Goal: Check status: Check status

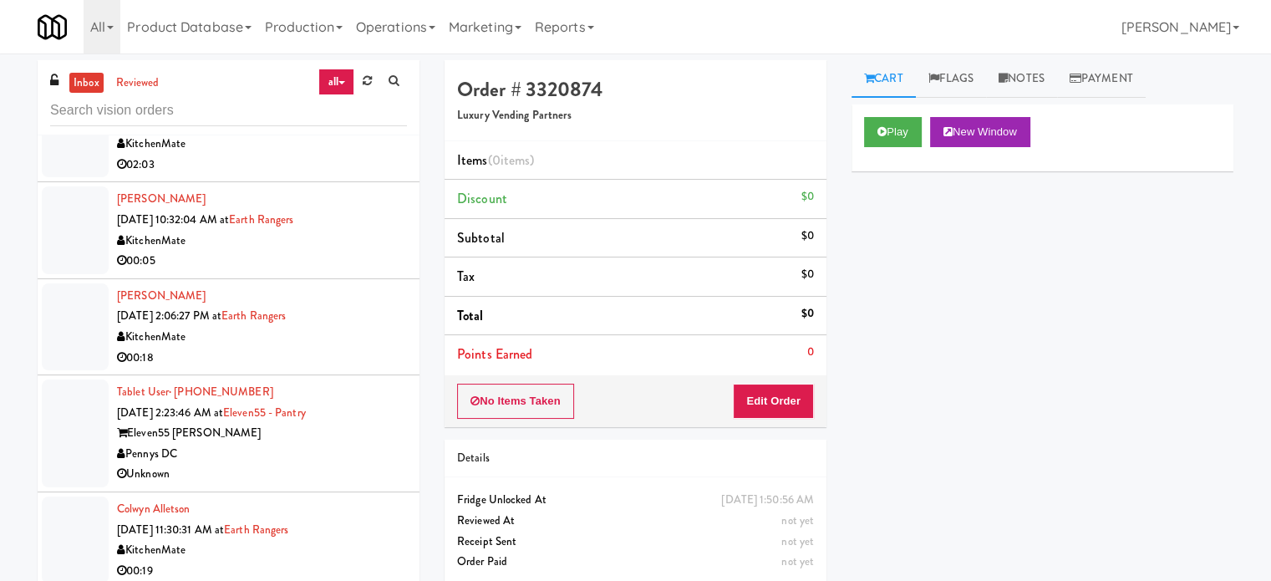
scroll to position [3096, 0]
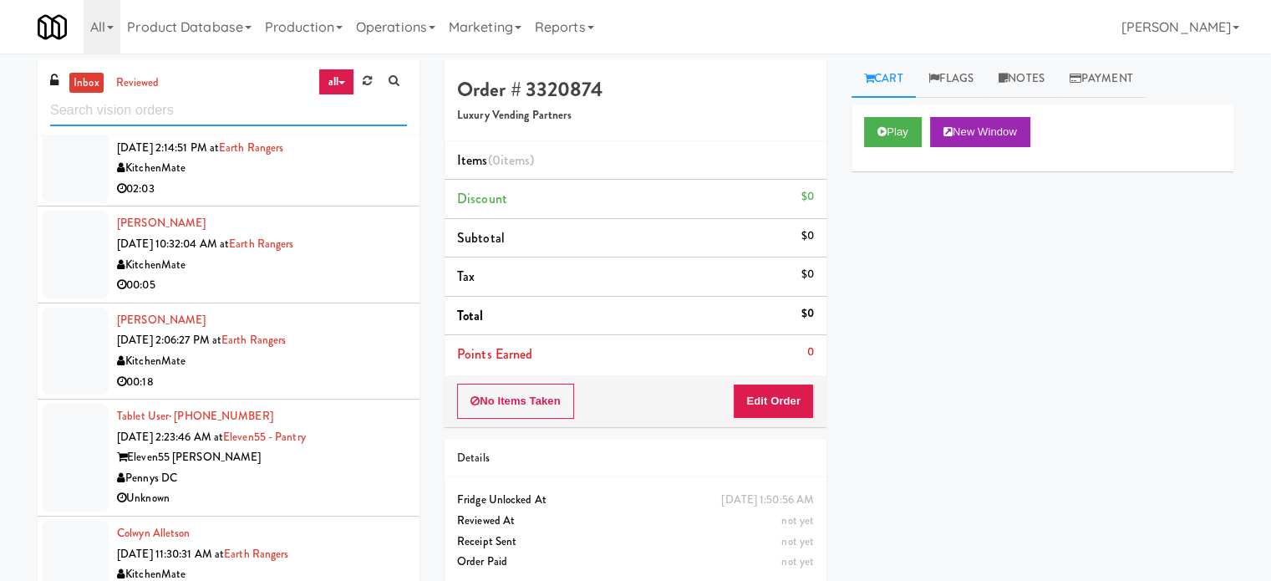
click at [235, 104] on input "text" at bounding box center [228, 110] width 357 height 31
paste input "Lenox Farms Combo"
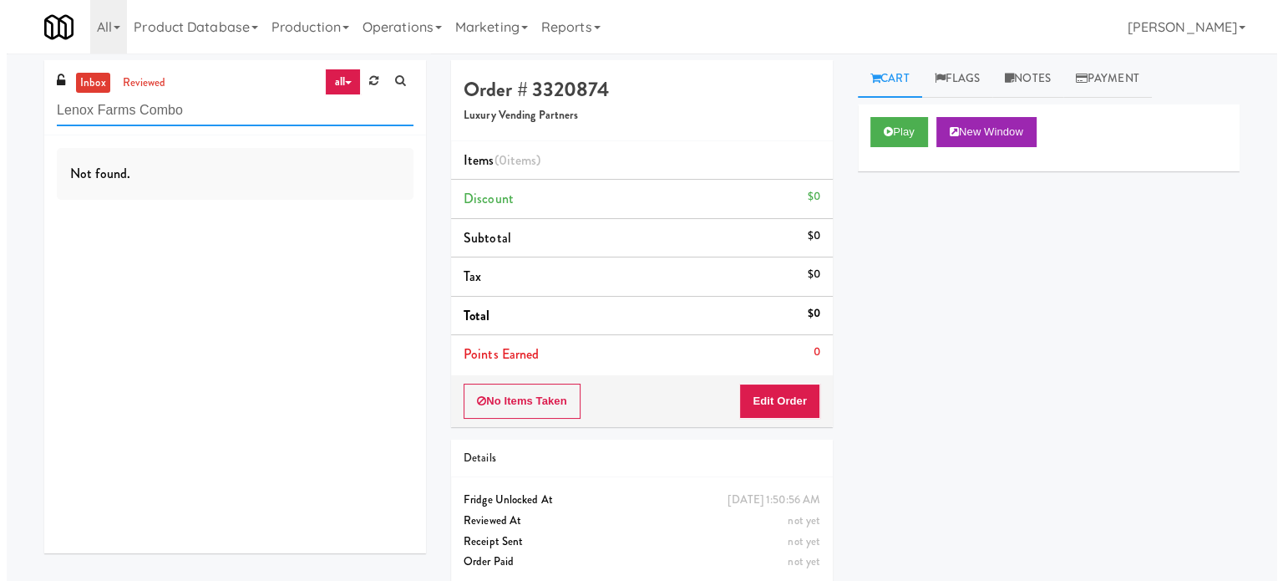
scroll to position [0, 0]
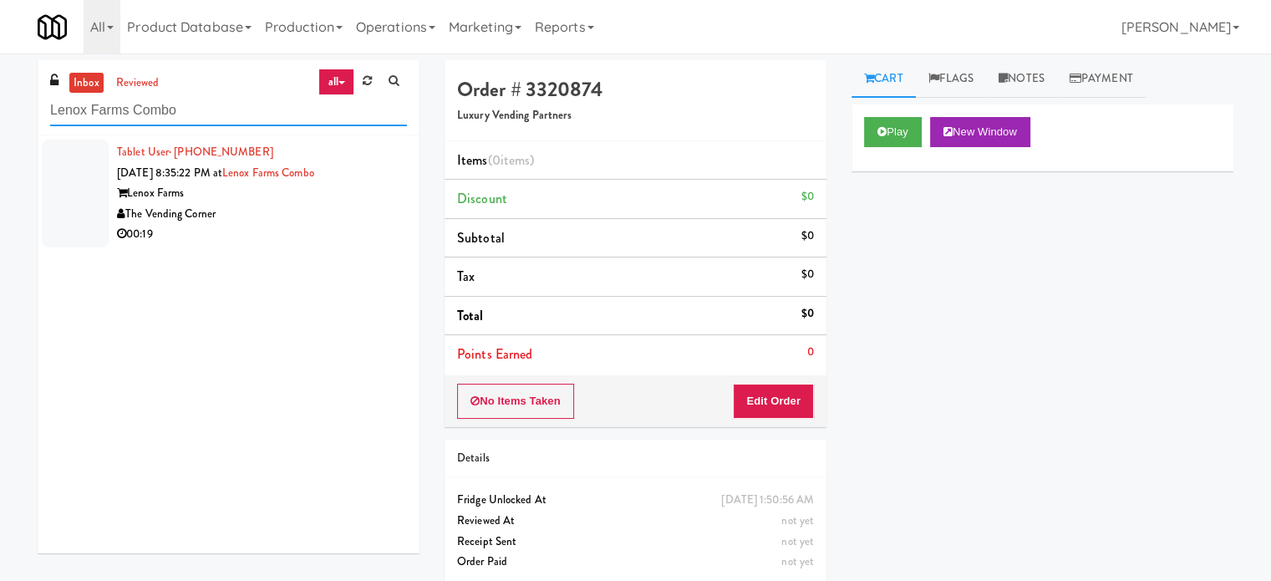
type input "Lenox Farms Combo"
click at [320, 213] on div "The Vending Corner" at bounding box center [262, 214] width 290 height 21
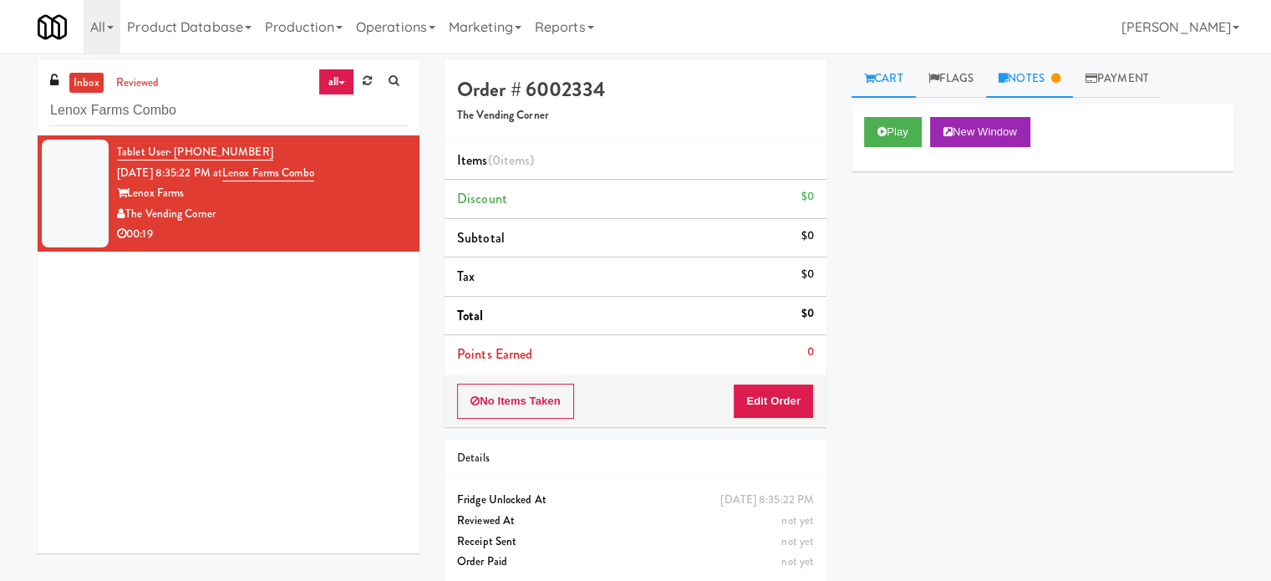
click at [1043, 80] on link "Notes" at bounding box center [1029, 79] width 87 height 38
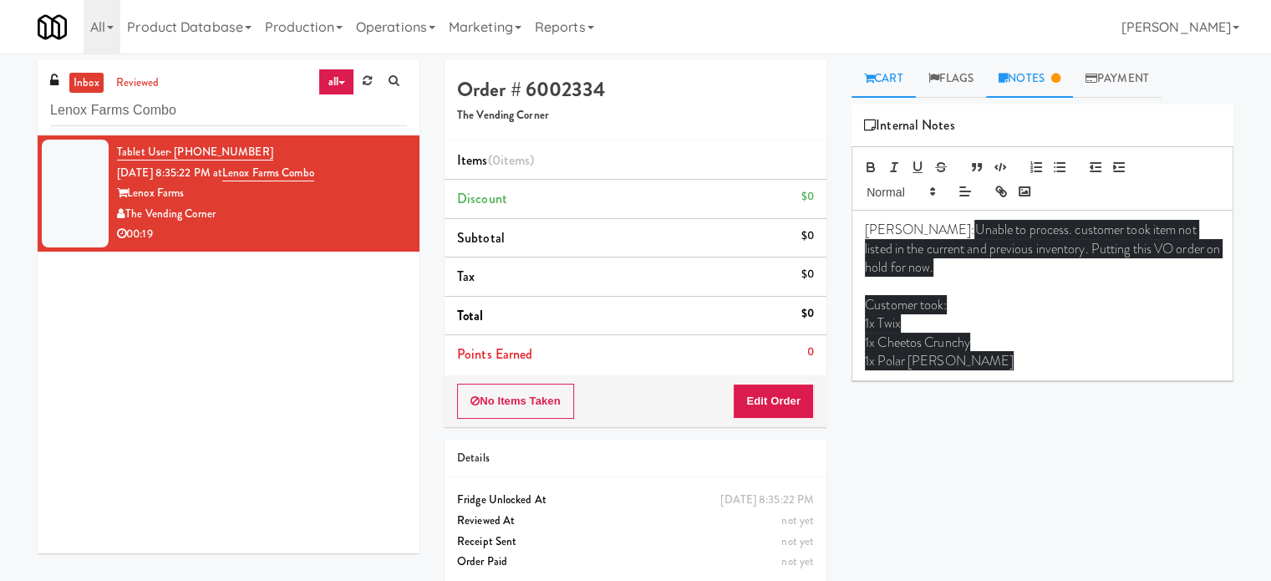
click at [881, 86] on link "Cart" at bounding box center [883, 79] width 64 height 38
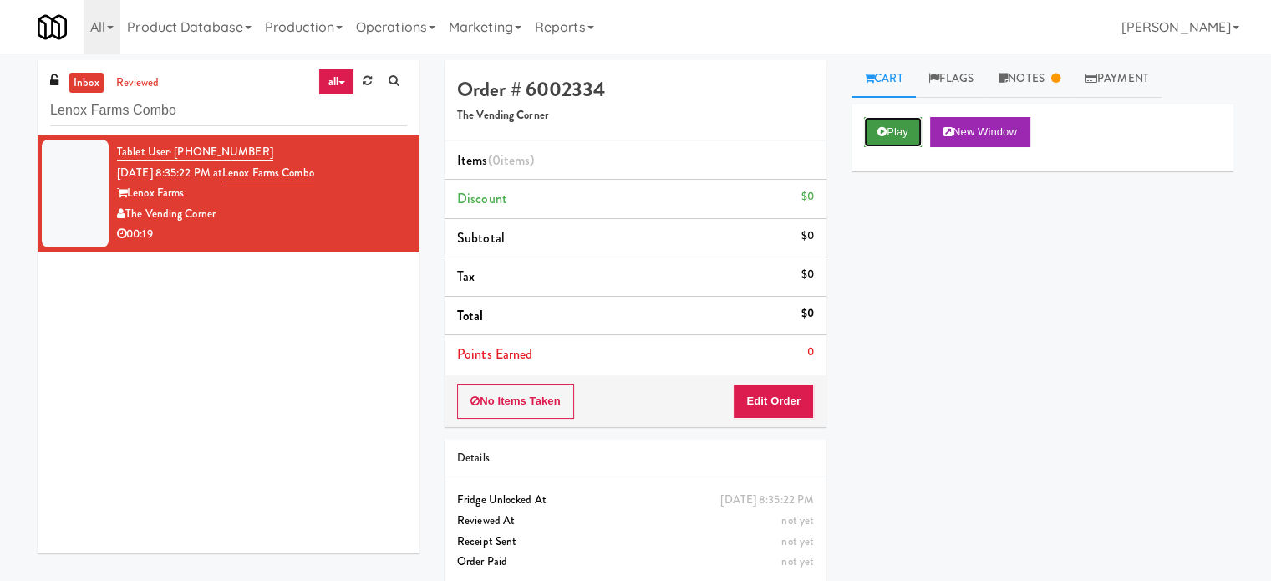
click at [893, 137] on button "Play" at bounding box center [893, 132] width 58 height 30
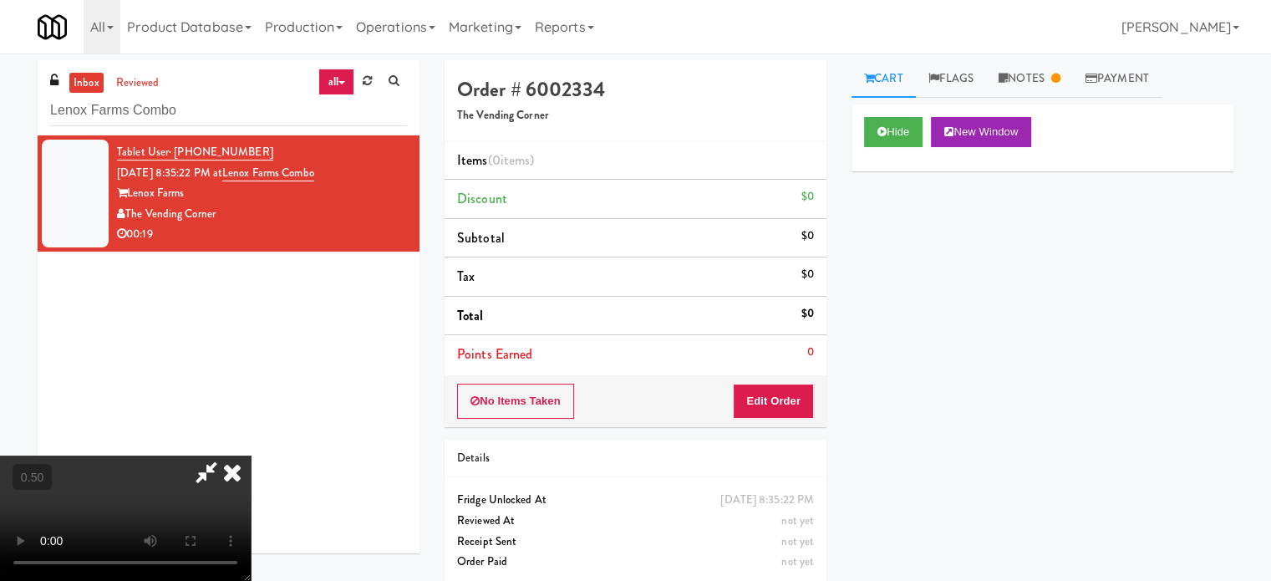
click at [251, 455] on video at bounding box center [125, 517] width 251 height 125
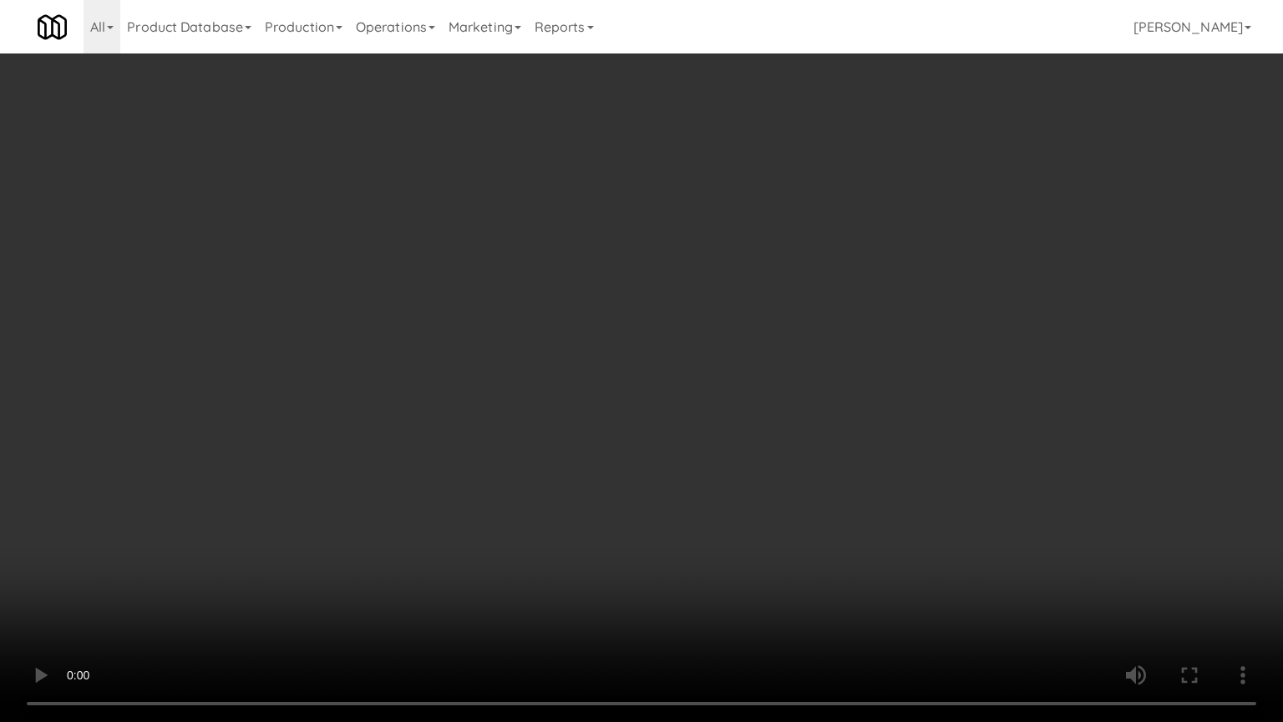
click at [625, 400] on video at bounding box center [641, 361] width 1283 height 722
drag, startPoint x: 642, startPoint y: 388, endPoint x: 644, endPoint y: 377, distance: 11.1
click at [644, 377] on video at bounding box center [641, 361] width 1283 height 722
click at [642, 378] on video at bounding box center [641, 361] width 1283 height 722
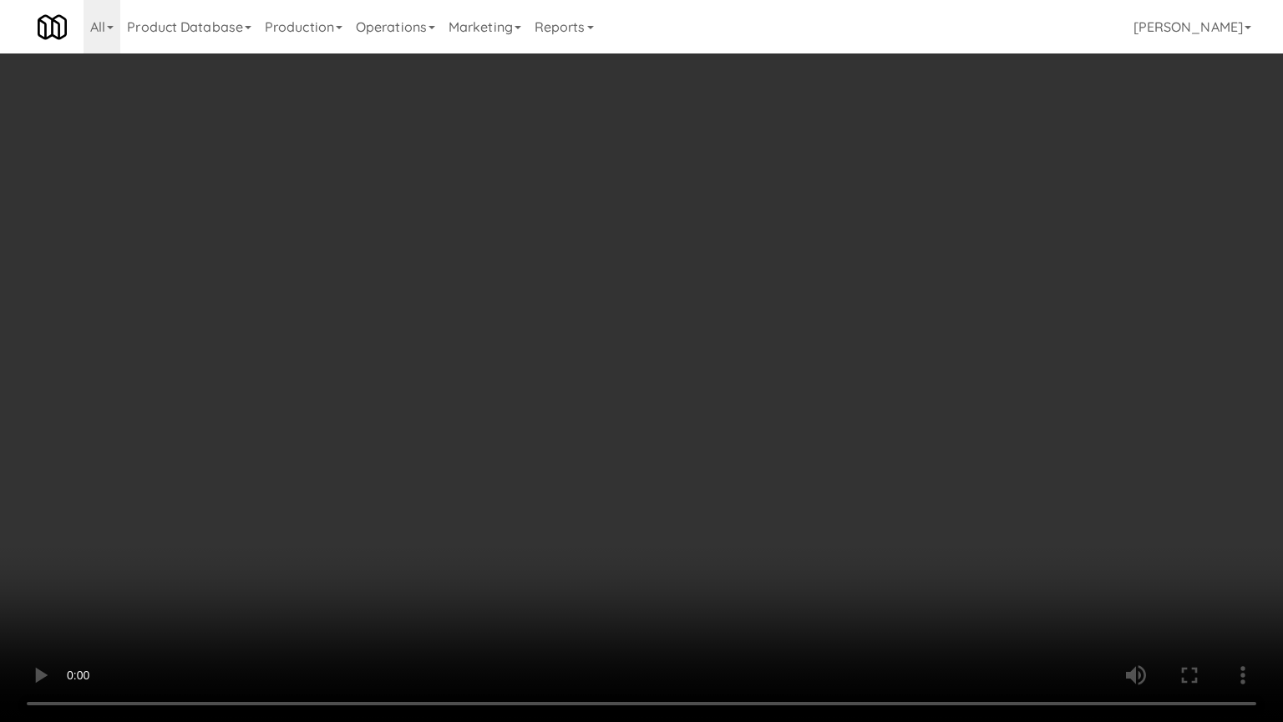
click at [648, 371] on video at bounding box center [641, 361] width 1283 height 722
click at [652, 371] on video at bounding box center [641, 361] width 1283 height 722
drag, startPoint x: 652, startPoint y: 371, endPoint x: 694, endPoint y: 382, distance: 44.0
click at [653, 374] on video at bounding box center [641, 361] width 1283 height 722
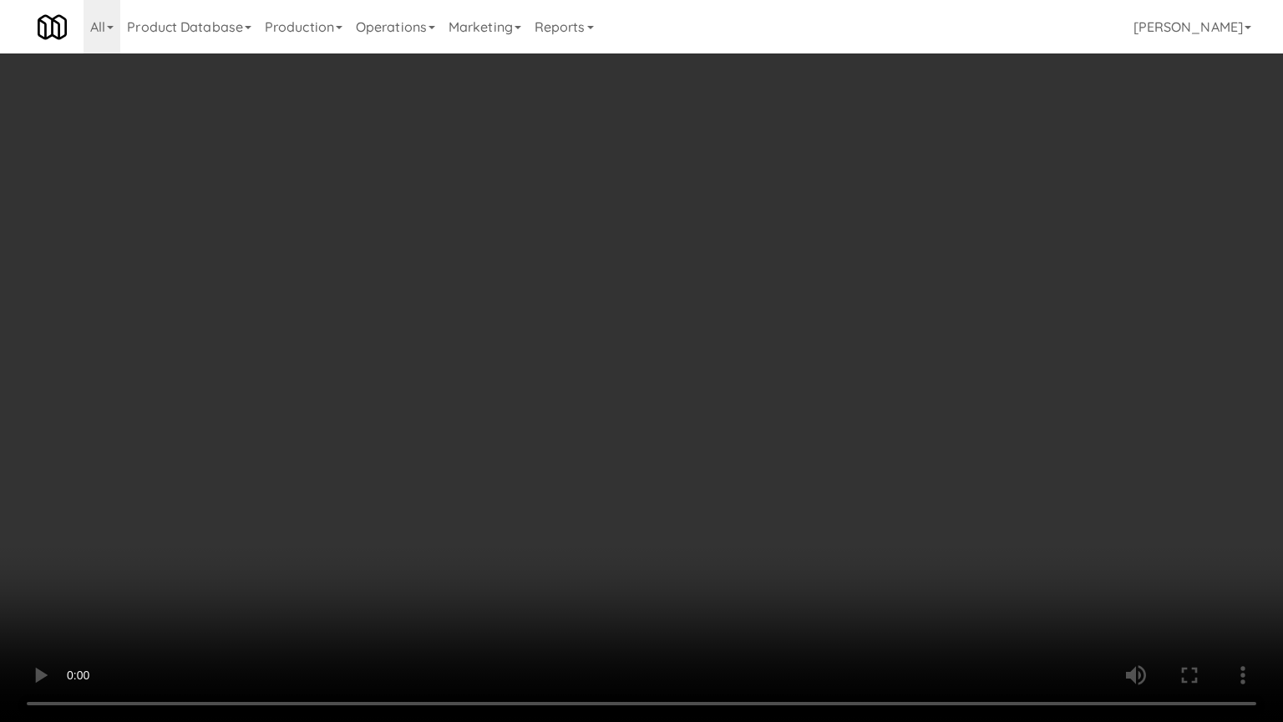
click at [685, 386] on video at bounding box center [641, 361] width 1283 height 722
click at [695, 384] on video at bounding box center [641, 361] width 1283 height 722
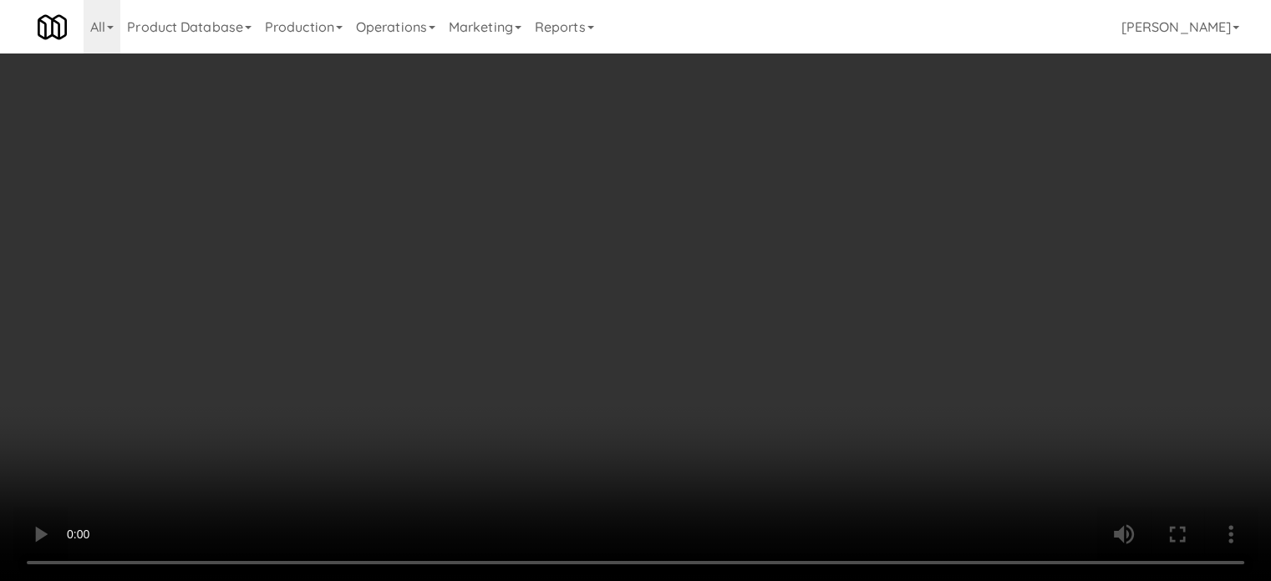
click at [1058, 76] on icon at bounding box center [1055, 78] width 9 height 11
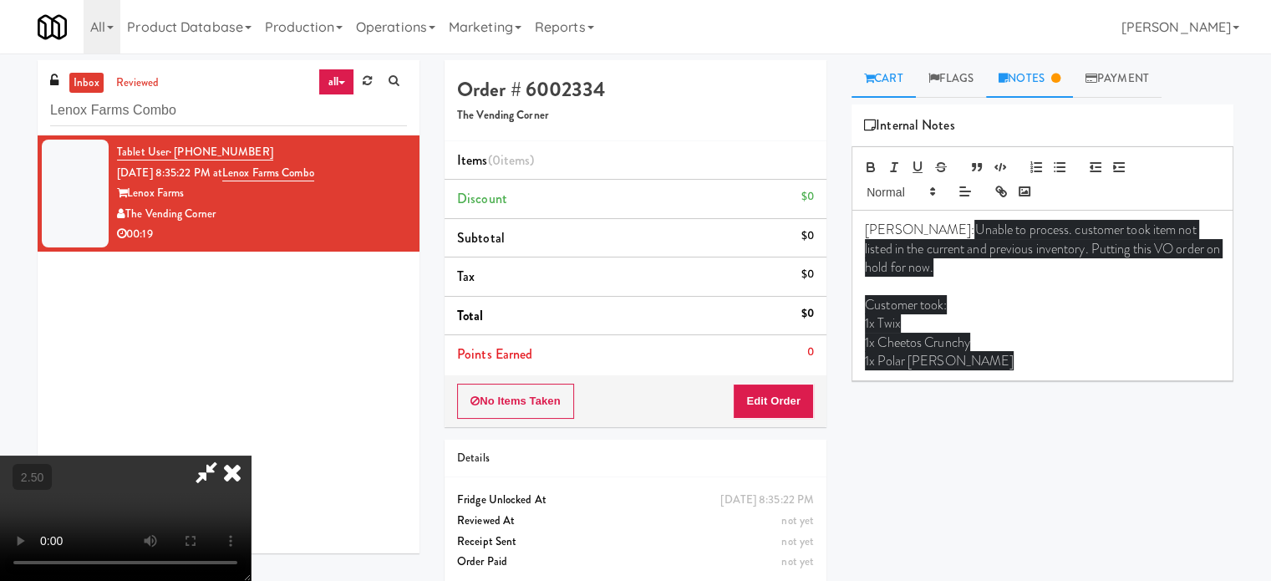
click at [902, 84] on link "Cart" at bounding box center [883, 79] width 64 height 38
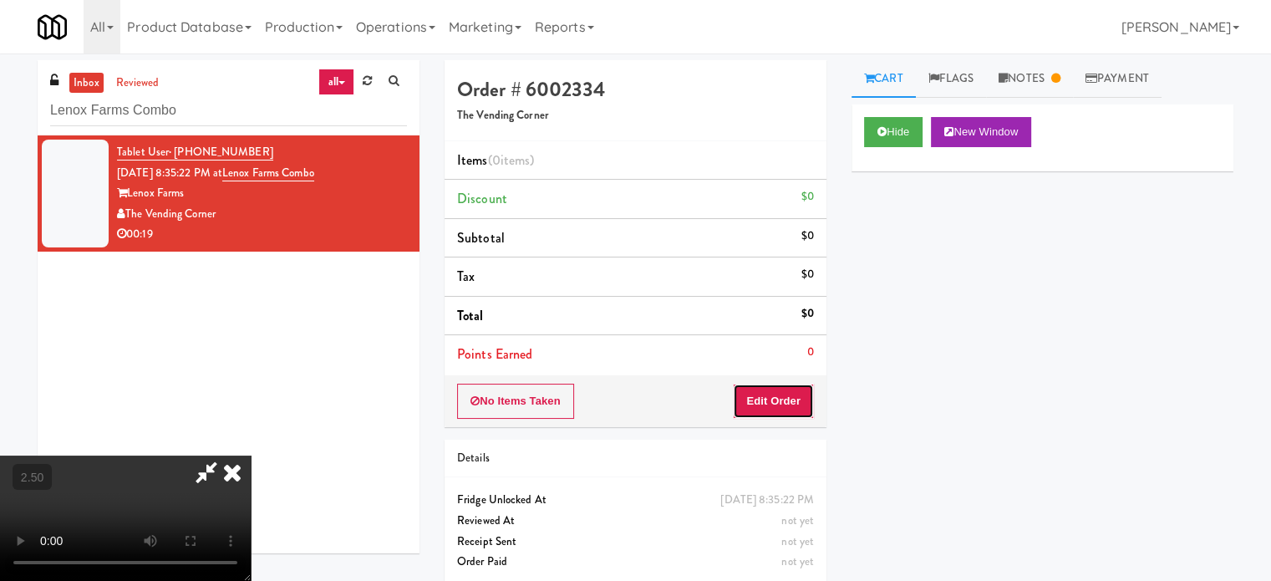
drag, startPoint x: 802, startPoint y: 404, endPoint x: 843, endPoint y: 361, distance: 59.7
click at [801, 404] on button "Edit Order" at bounding box center [773, 401] width 81 height 35
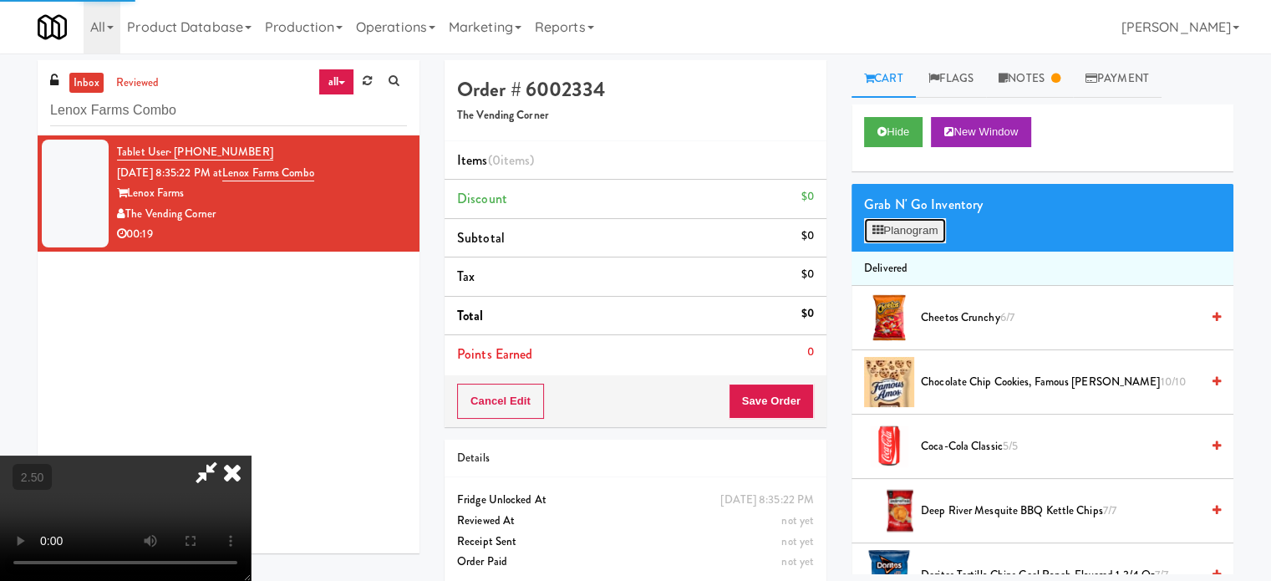
click at [917, 222] on button "Planogram" at bounding box center [905, 230] width 82 height 25
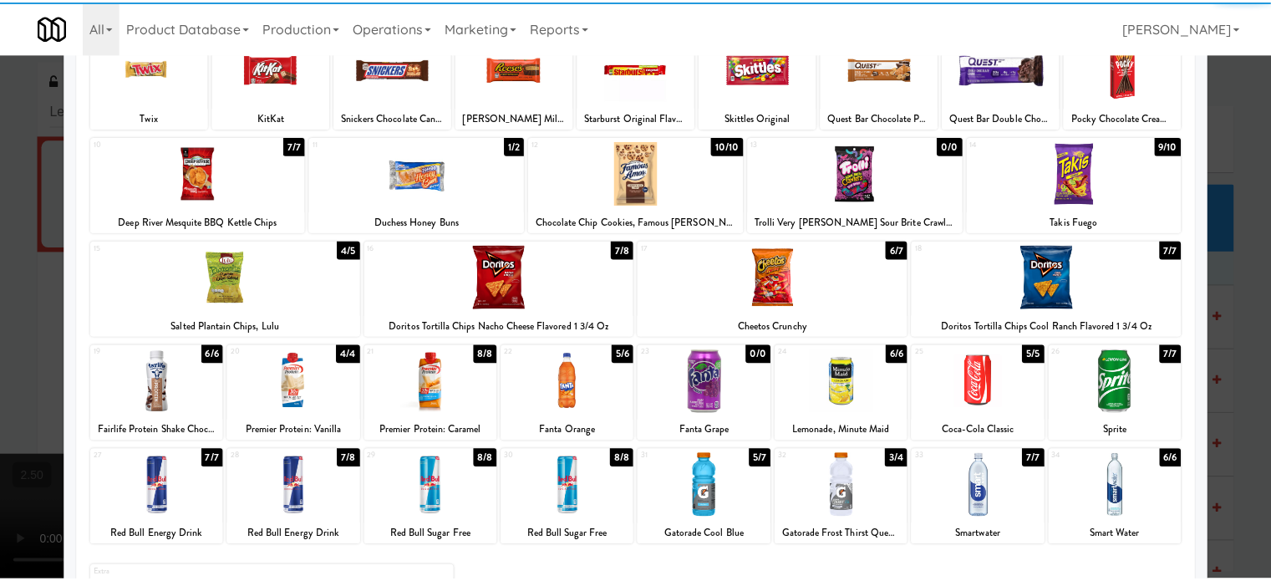
scroll to position [239, 0]
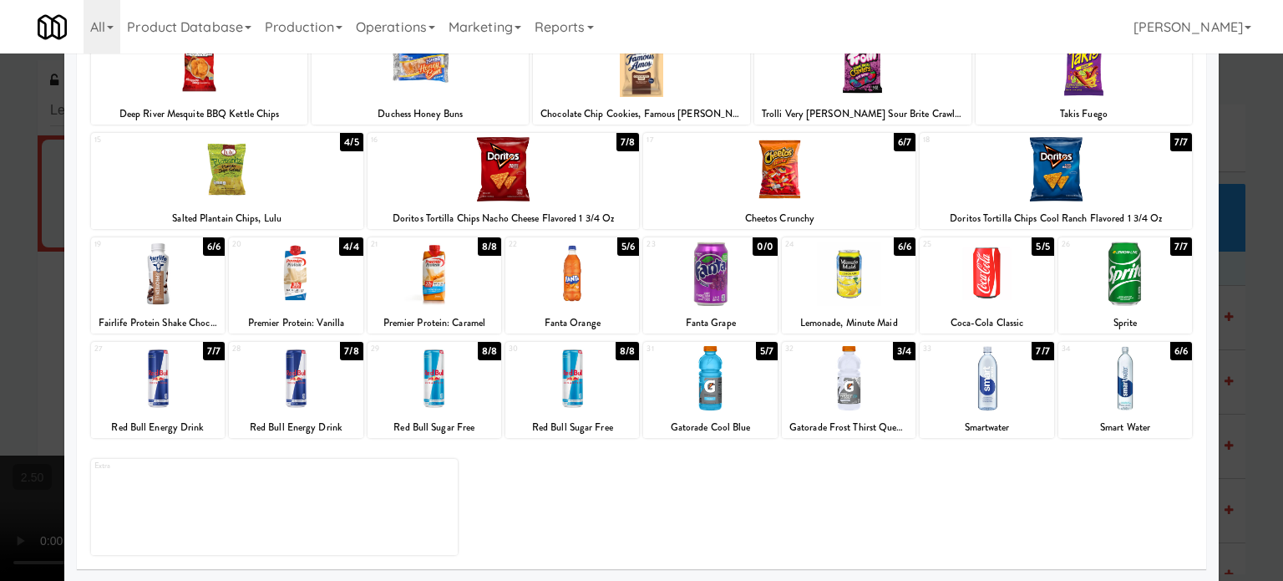
click at [1253, 310] on div at bounding box center [641, 290] width 1283 height 581
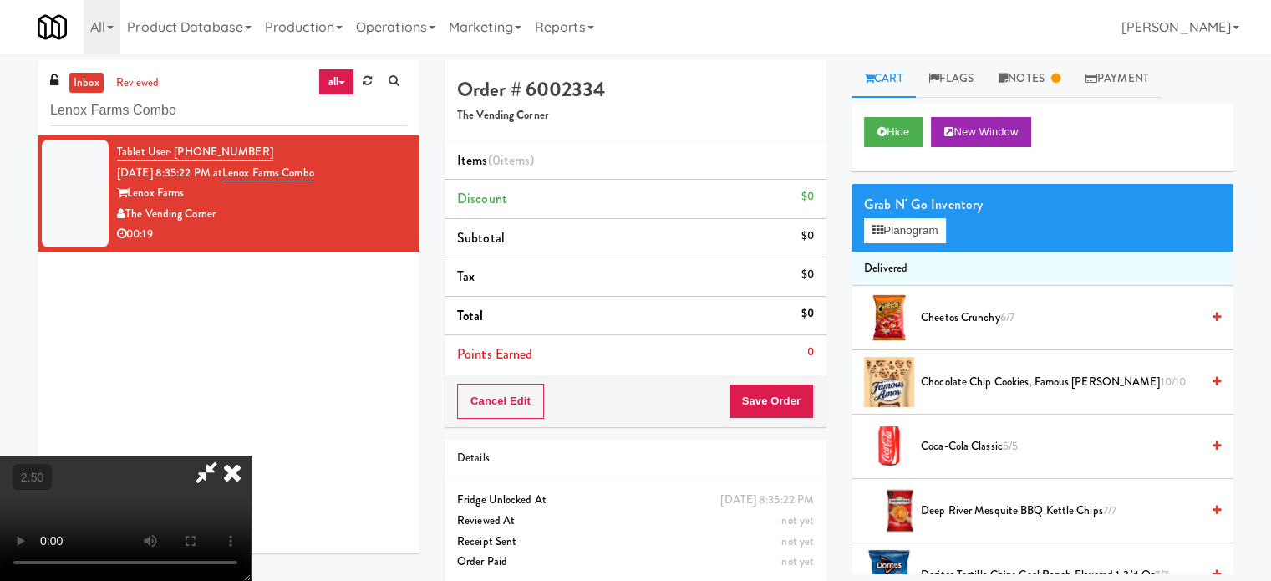
drag, startPoint x: 398, startPoint y: 300, endPoint x: 408, endPoint y: 297, distance: 10.6
click at [251, 455] on video at bounding box center [125, 517] width 251 height 125
drag, startPoint x: 408, startPoint y: 297, endPoint x: 697, endPoint y: 267, distance: 290.6
click at [251, 455] on video at bounding box center [125, 517] width 251 height 125
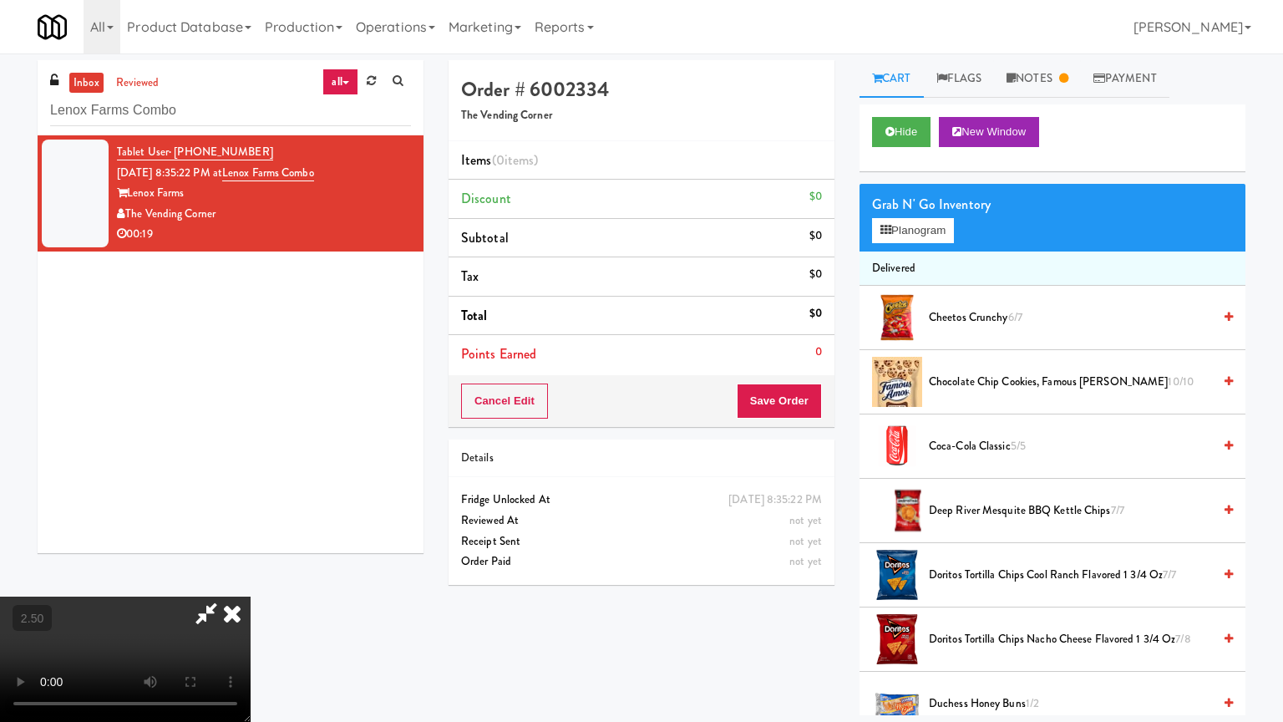
drag, startPoint x: 682, startPoint y: 234, endPoint x: 689, endPoint y: 226, distance: 10.1
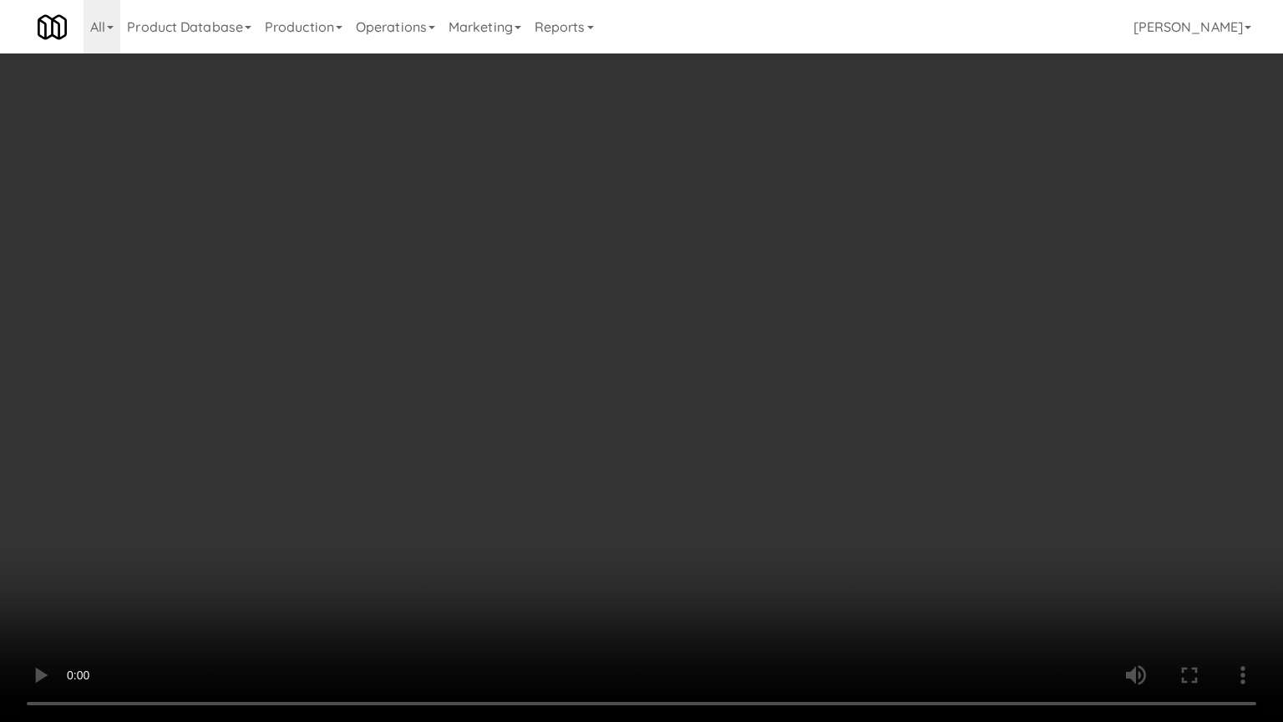
click at [684, 234] on video at bounding box center [641, 361] width 1283 height 722
drag, startPoint x: 689, startPoint y: 226, endPoint x: 739, endPoint y: 66, distance: 168.1
click at [693, 221] on video at bounding box center [641, 361] width 1283 height 722
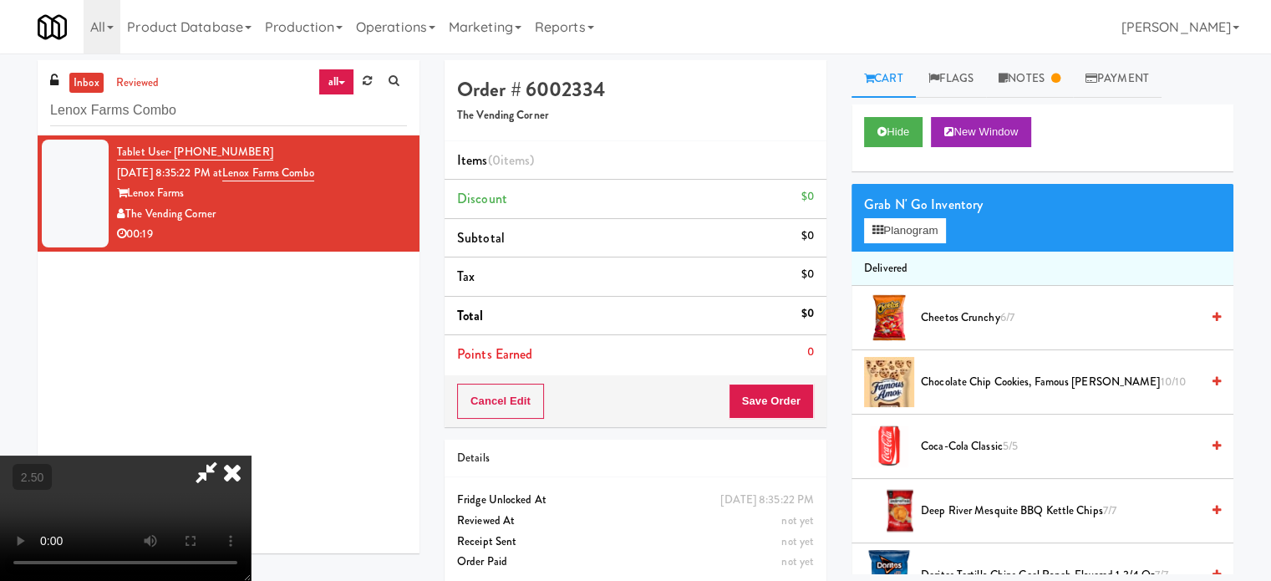
click at [251, 455] on icon at bounding box center [232, 471] width 37 height 33
